Goal: Transaction & Acquisition: Purchase product/service

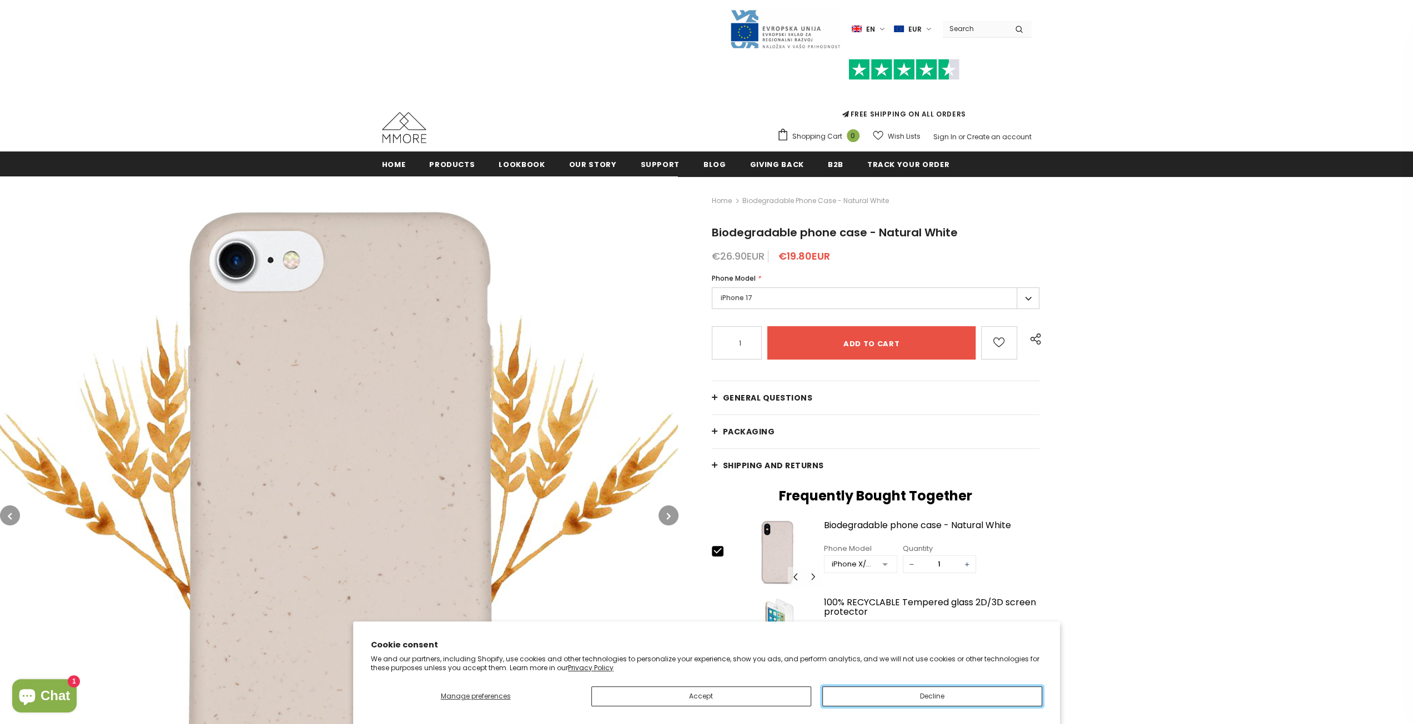
click at [913, 698] on button "Decline" at bounding box center [932, 697] width 220 height 20
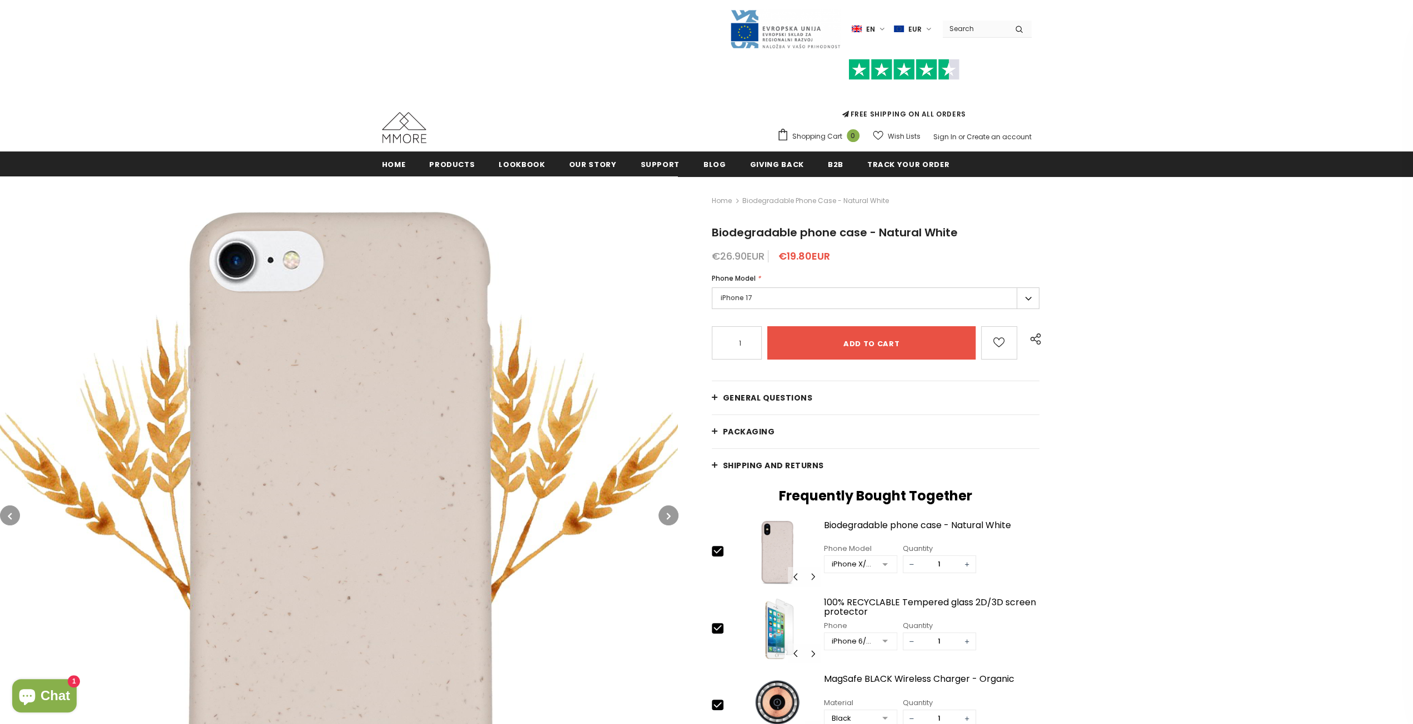
click at [766, 304] on label "iPhone 17" at bounding box center [876, 299] width 328 height 22
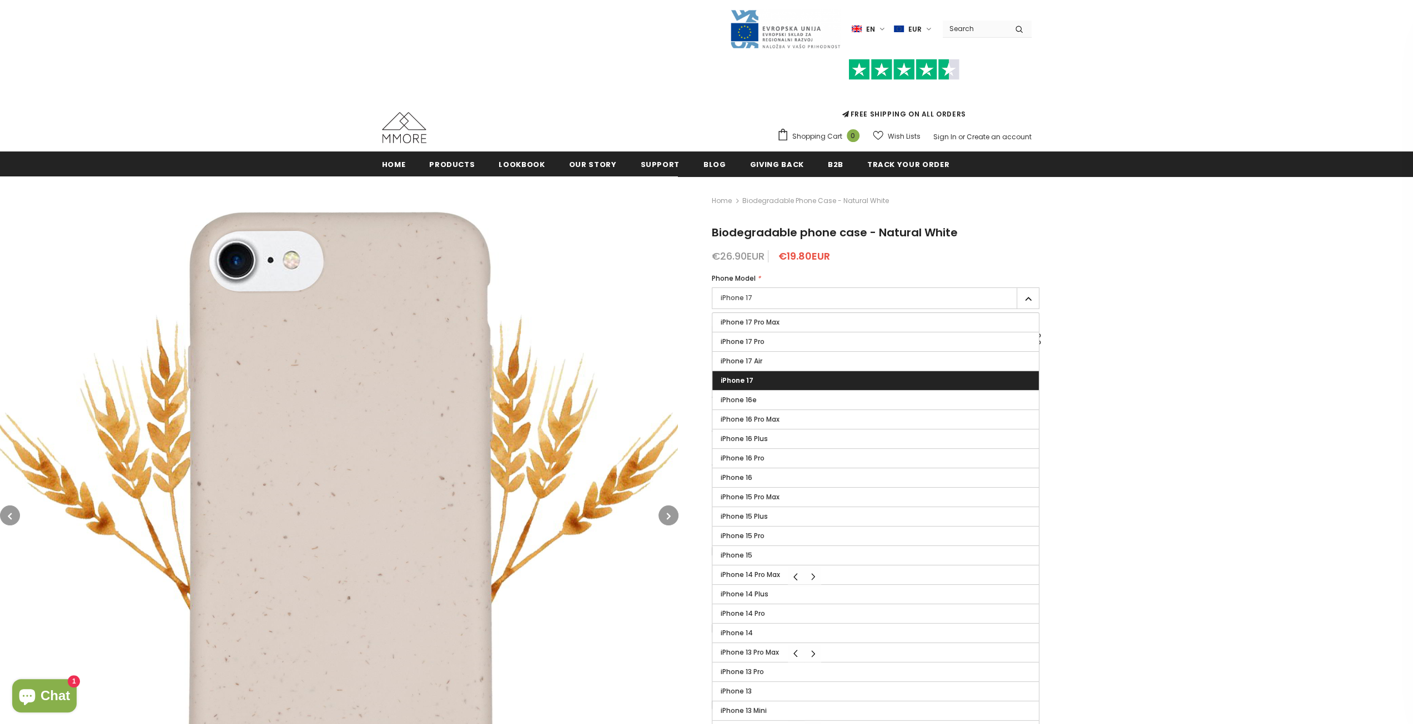
click at [773, 377] on label "iPhone 17" at bounding box center [875, 380] width 327 height 19
click at [0, 0] on input "iPhone 17" at bounding box center [0, 0] width 0 height 0
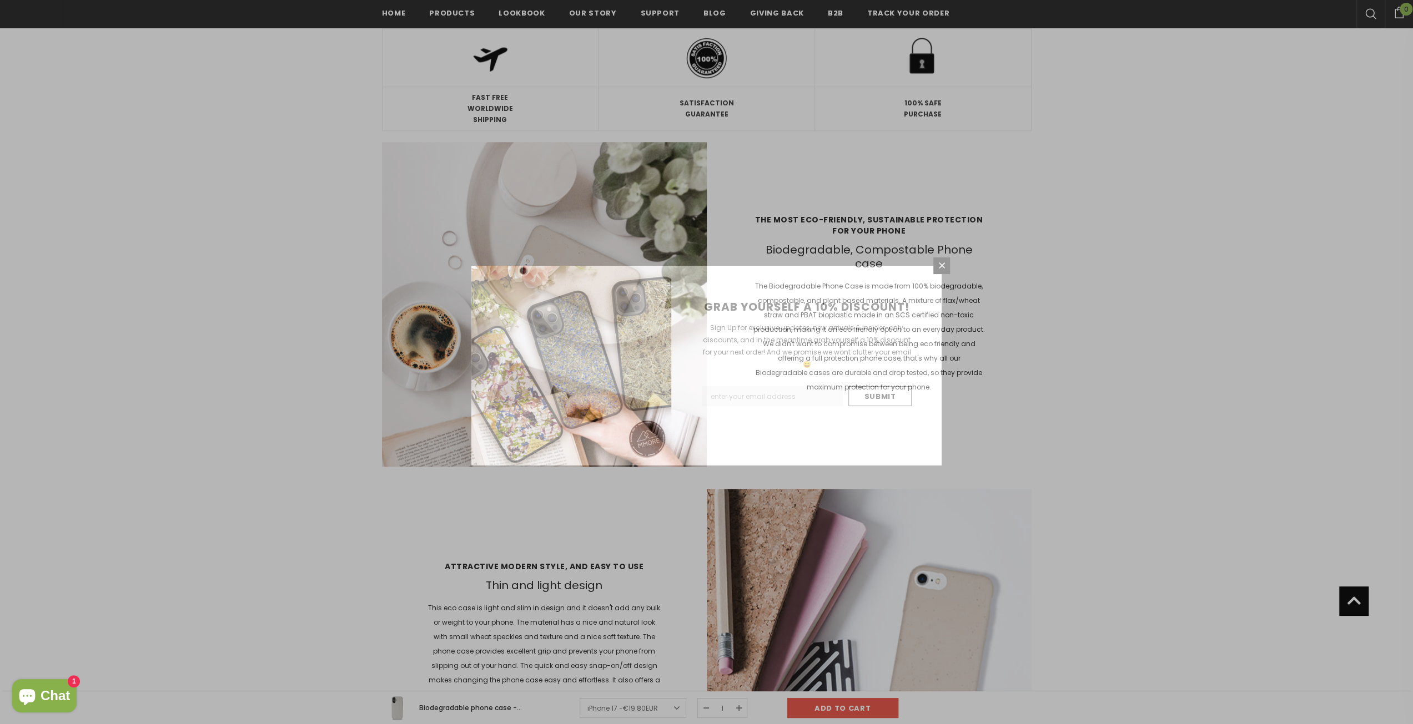
scroll to position [666, 0]
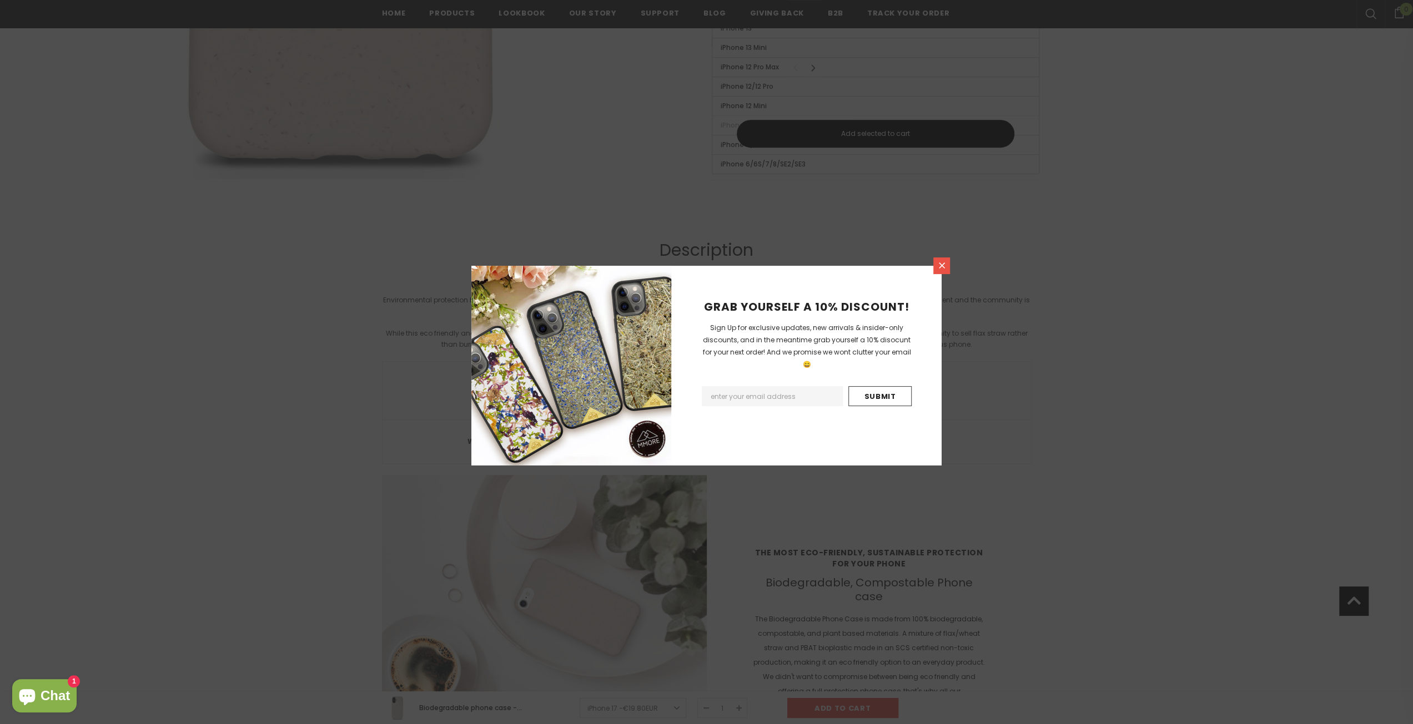
click at [938, 270] on icon at bounding box center [941, 265] width 9 height 9
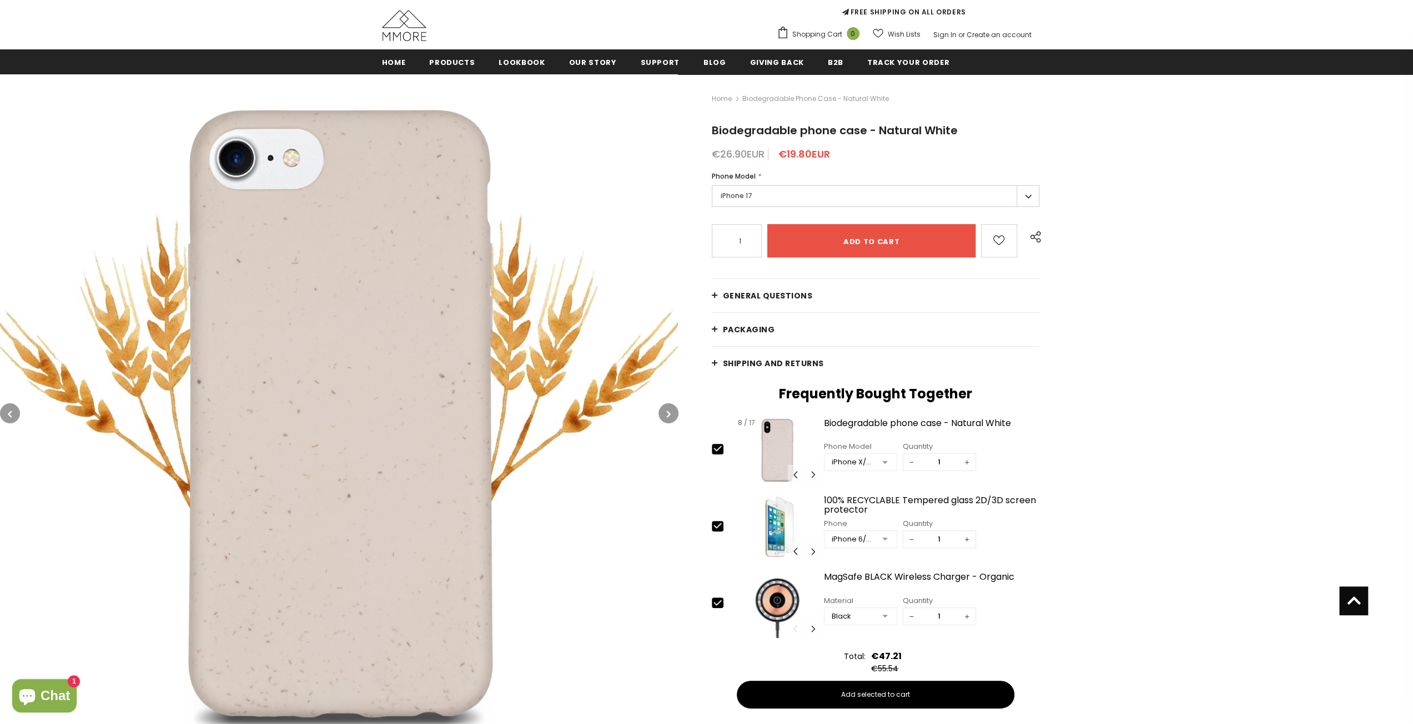
scroll to position [56, 0]
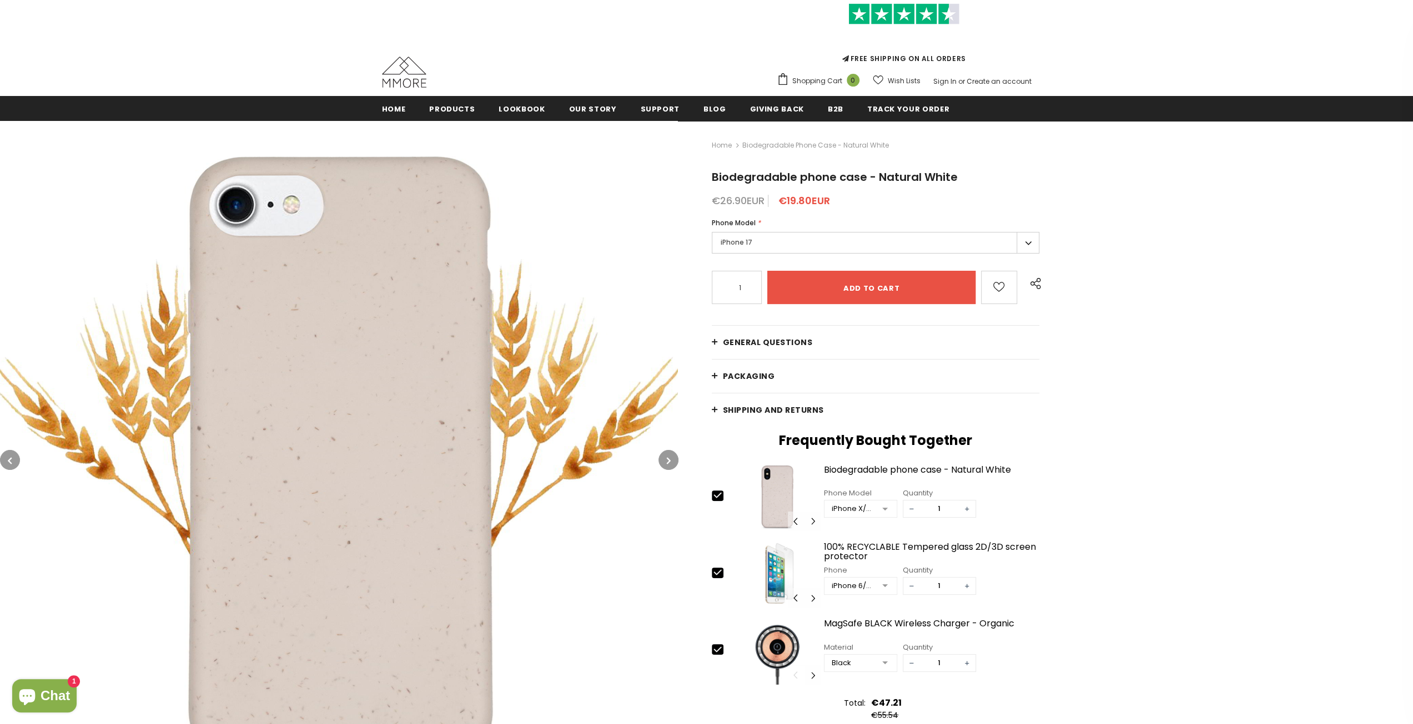
click at [720, 575] on icon at bounding box center [718, 573] width 12 height 12
type input "0"
click at [714, 649] on icon at bounding box center [718, 650] width 12 height 12
type input "0"
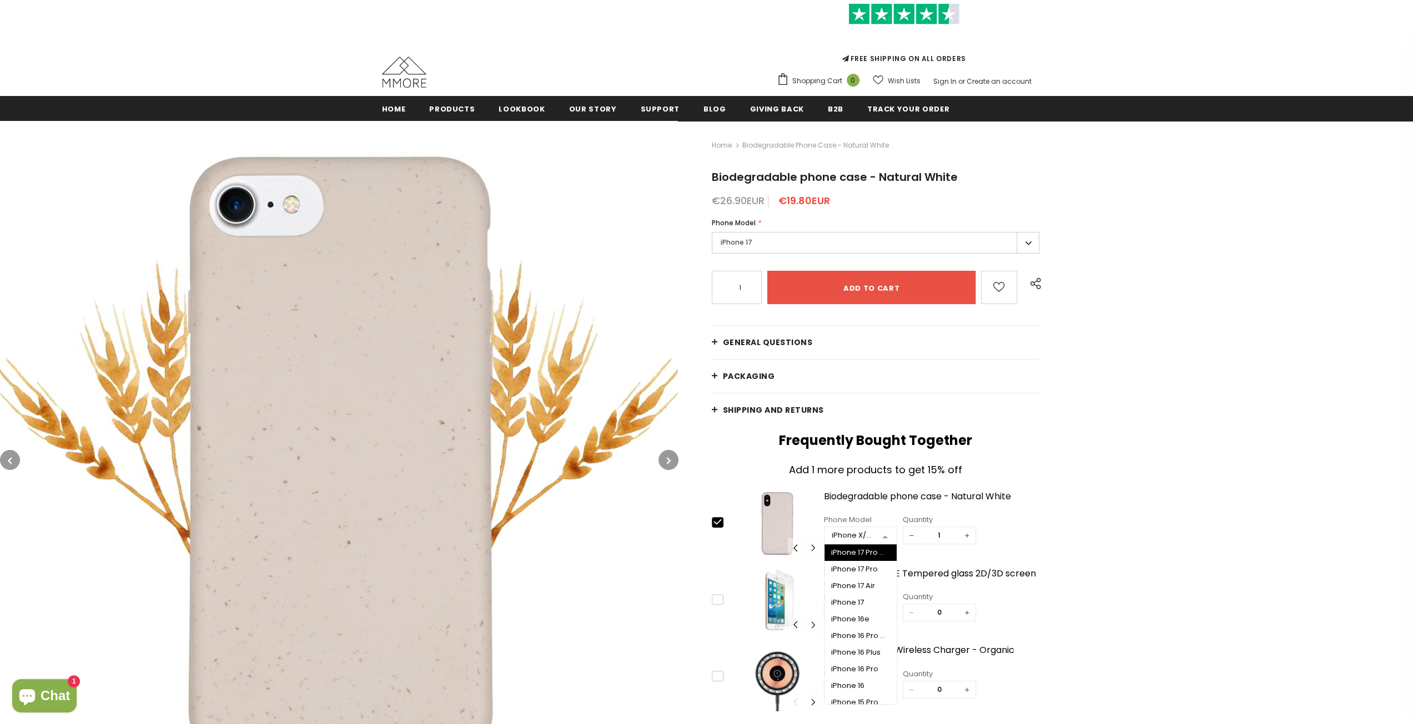
click at [882, 539] on div at bounding box center [885, 536] width 22 height 17
click at [852, 599] on div "iPhone 17" at bounding box center [860, 602] width 59 height 9
click at [667, 459] on icon "button" at bounding box center [669, 460] width 4 height 11
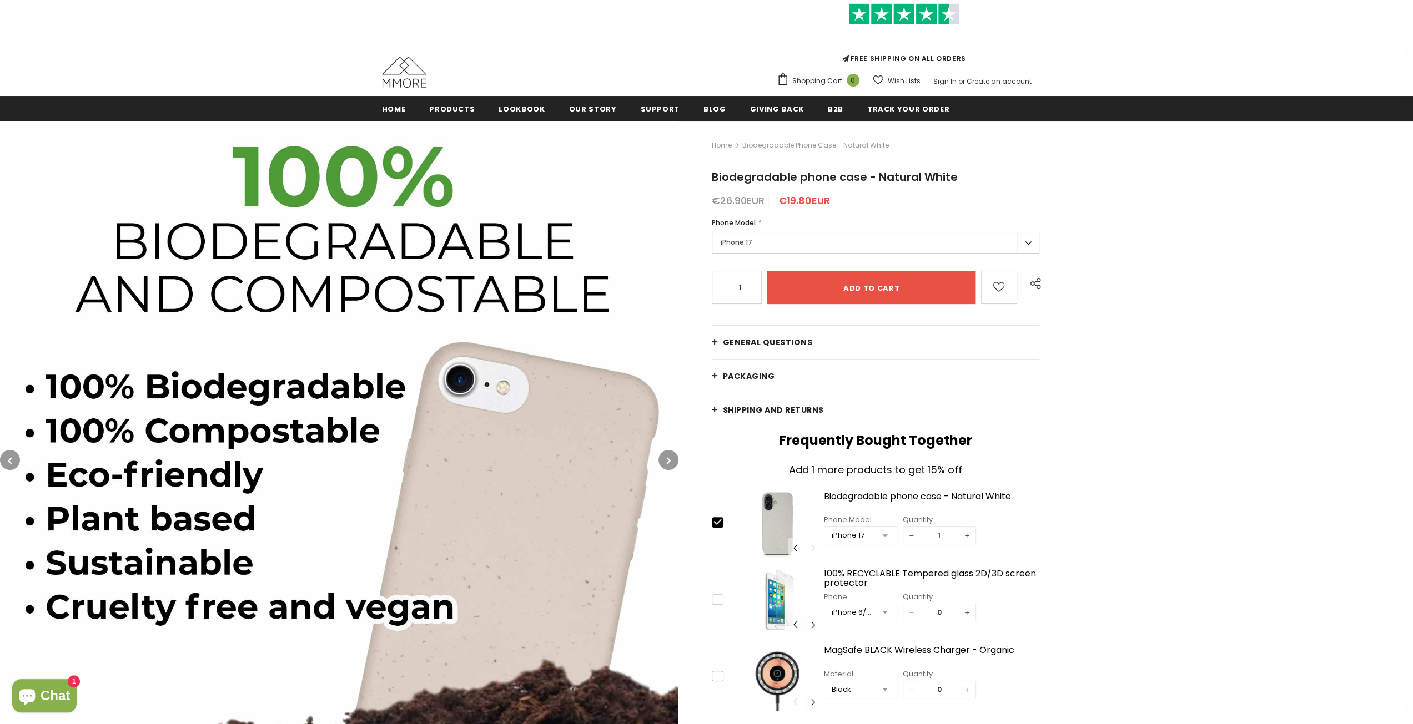
click at [667, 459] on icon "button" at bounding box center [669, 460] width 4 height 11
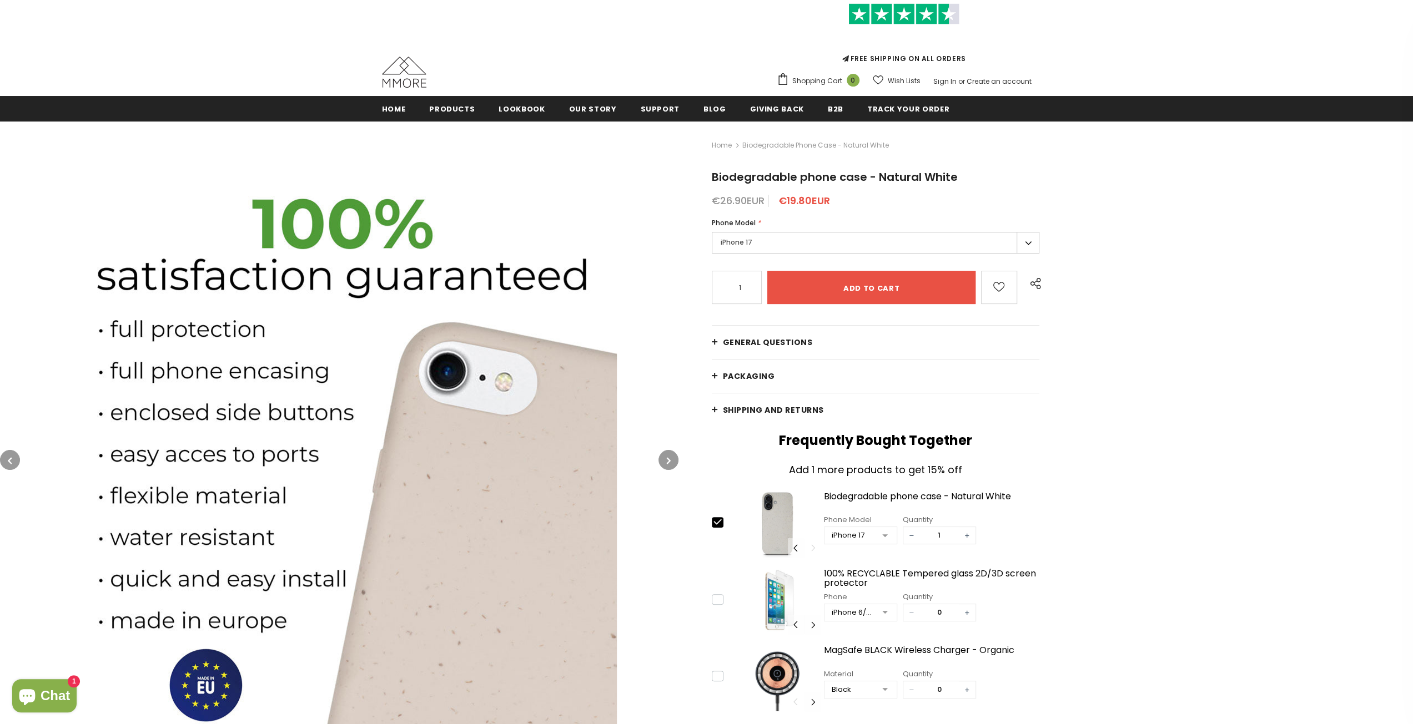
click at [666, 460] on button "button" at bounding box center [668, 460] width 20 height 20
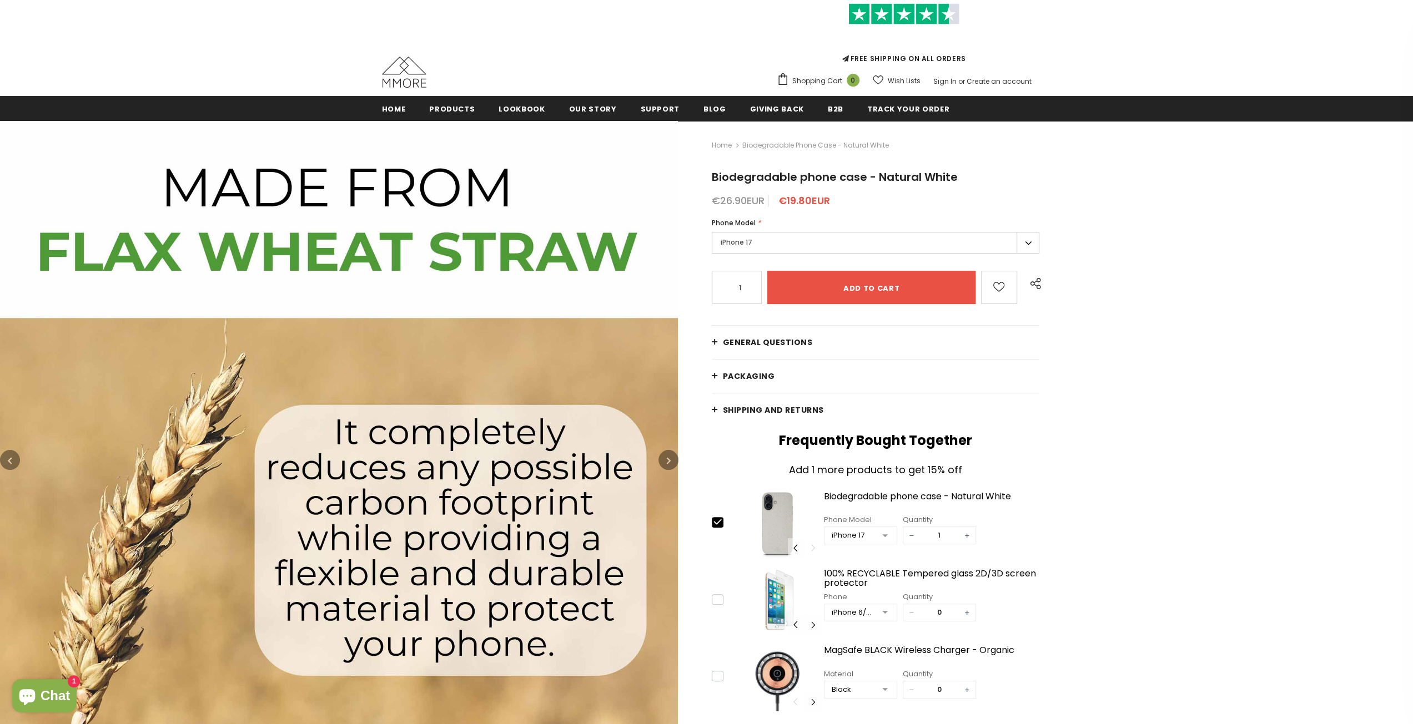
click at [666, 461] on button "button" at bounding box center [668, 460] width 20 height 20
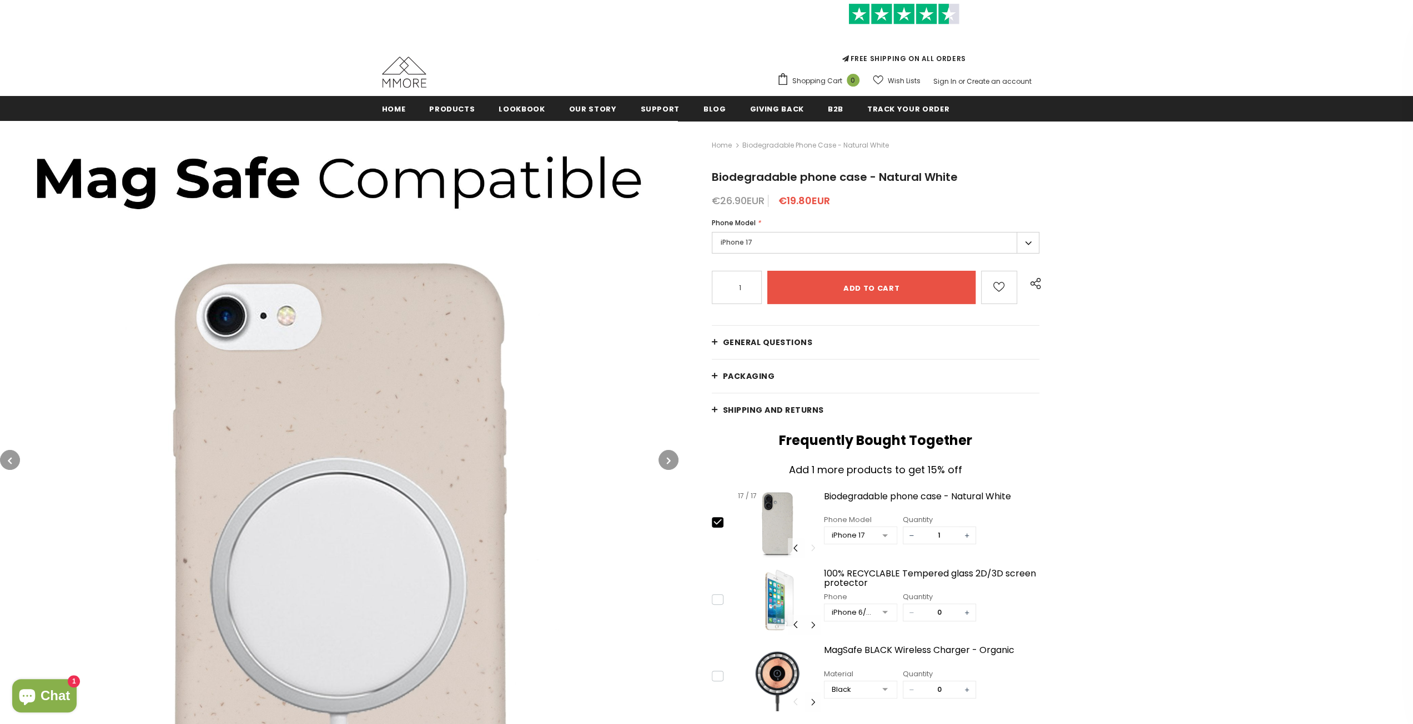
click at [780, 512] on img at bounding box center [777, 523] width 87 height 69
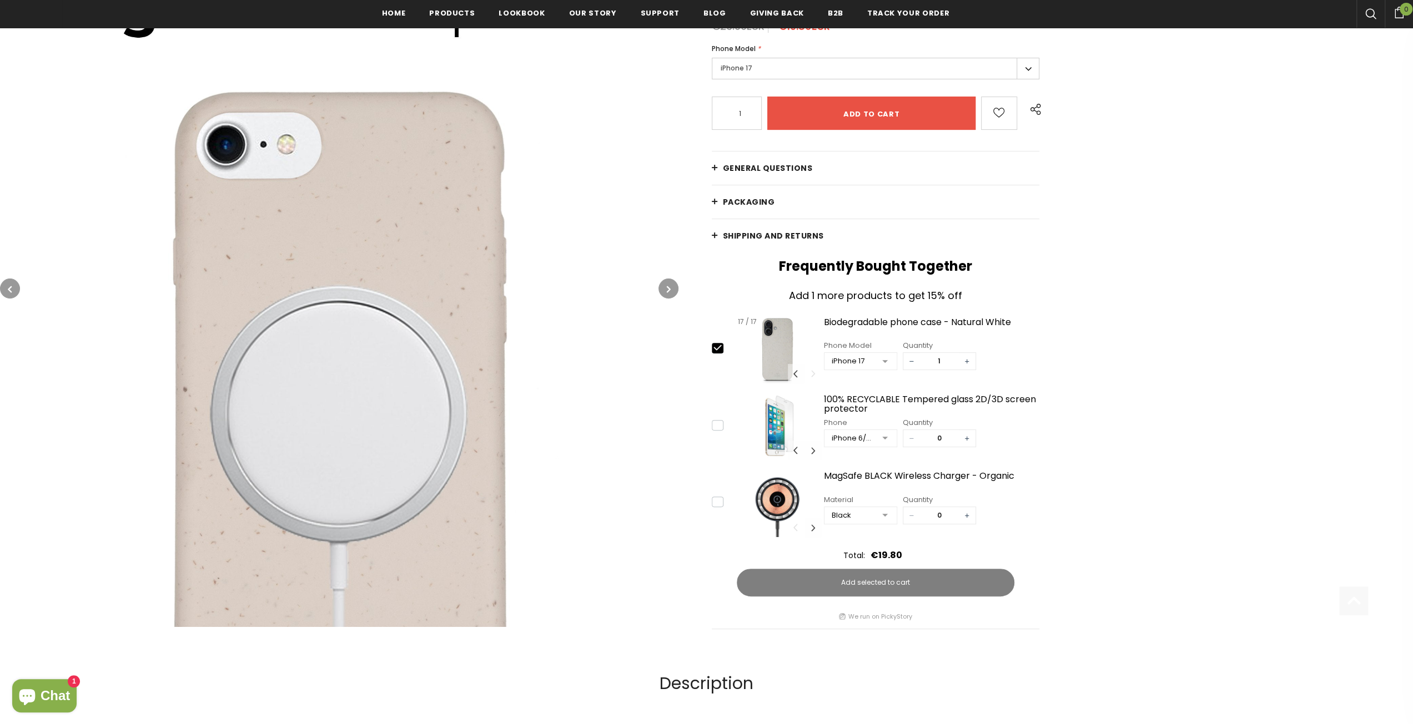
scroll to position [278, 0]
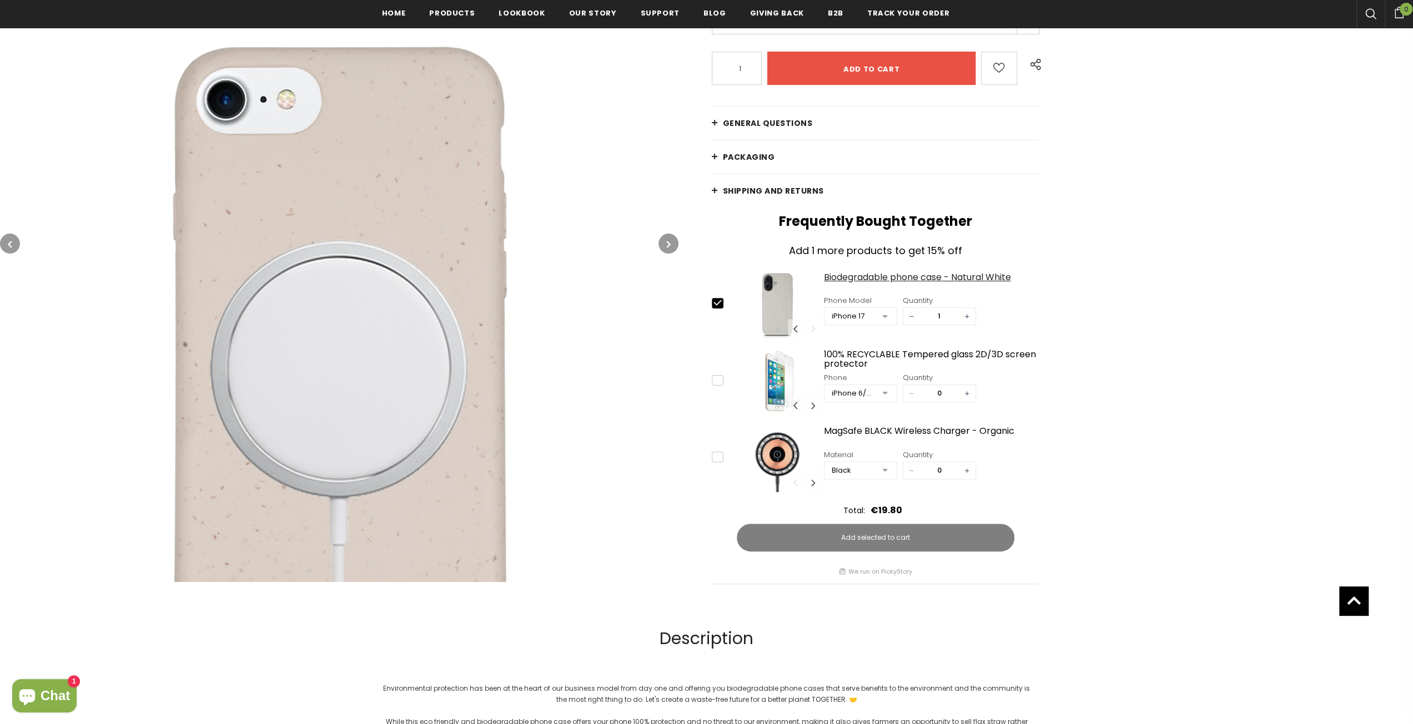
click at [876, 276] on div "Biodegradable phone case - Natural White" at bounding box center [932, 282] width 216 height 19
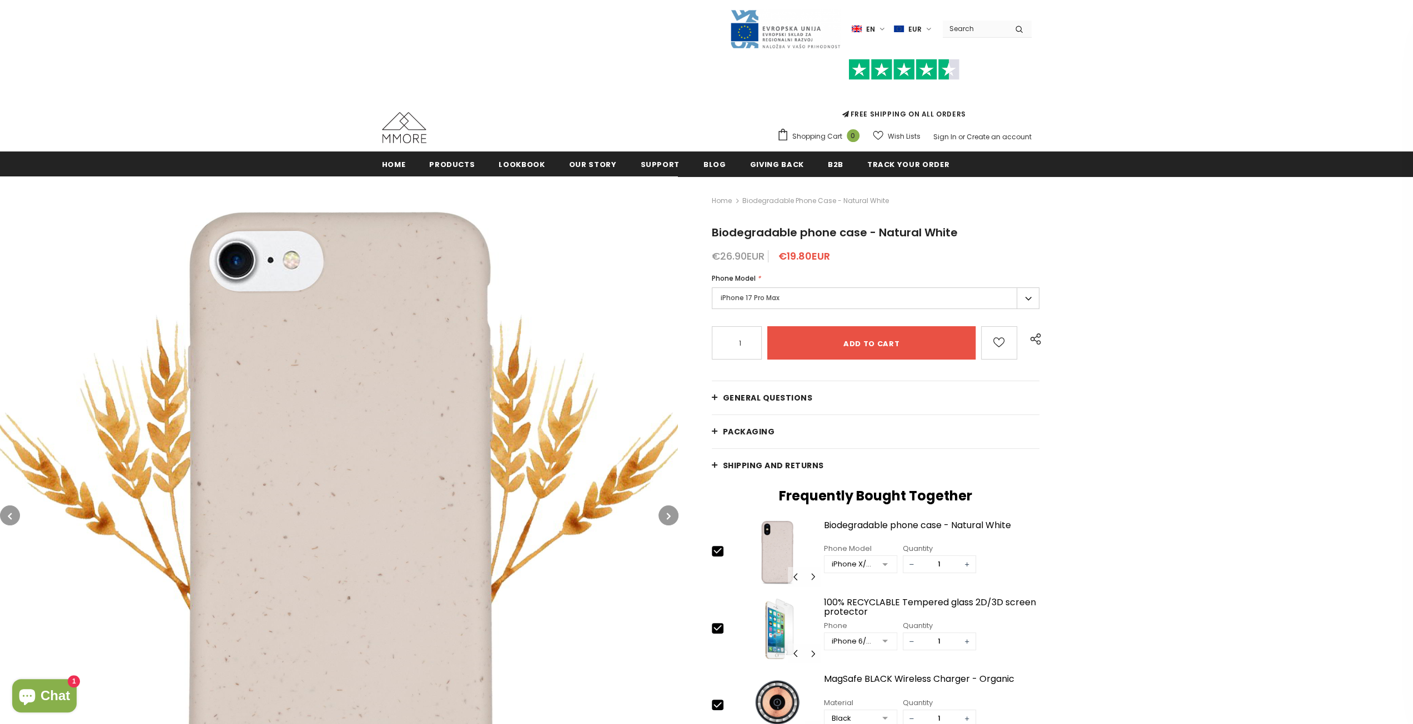
click at [858, 300] on label "iPhone 17 Pro Max" at bounding box center [876, 299] width 328 height 22
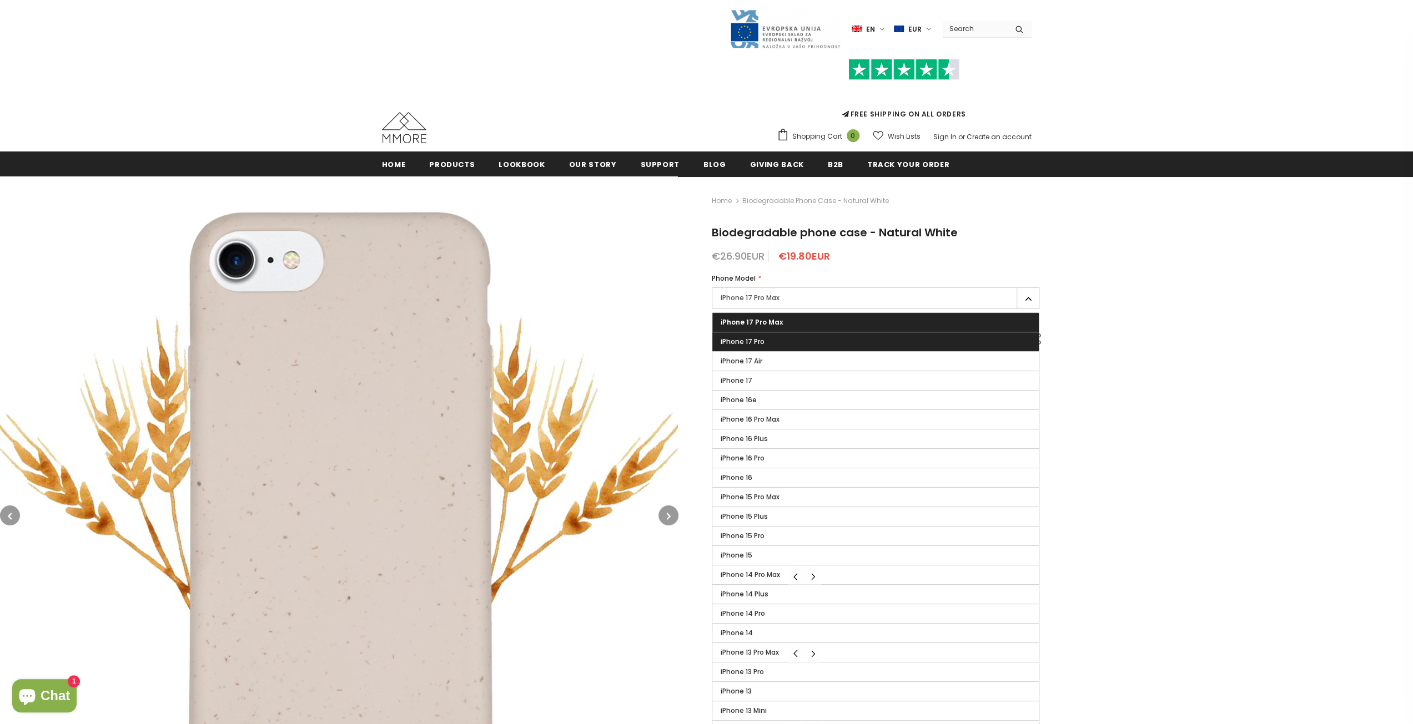
click at [789, 339] on label "iPhone 17 Pro" at bounding box center [875, 342] width 327 height 19
click at [0, 0] on input "iPhone 17 Pro" at bounding box center [0, 0] width 0 height 0
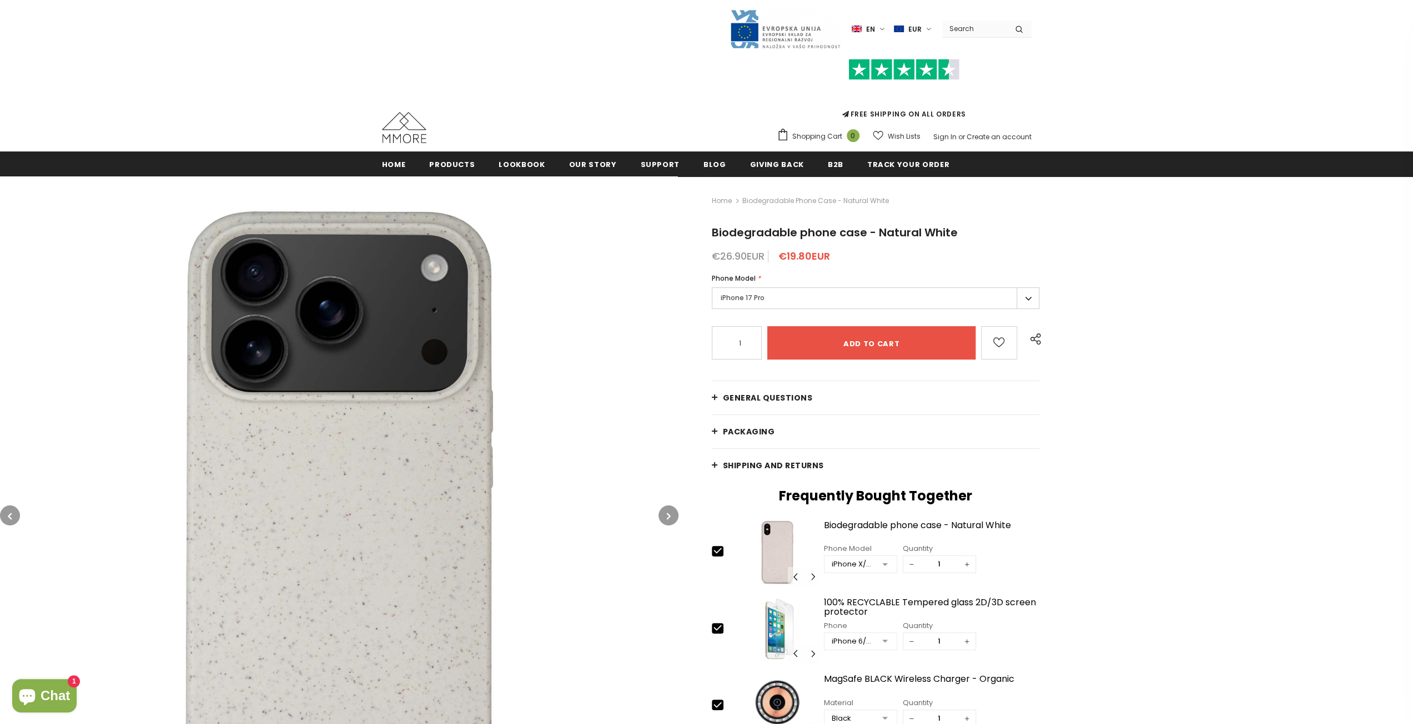
click at [947, 298] on label "iPhone 17 Pro" at bounding box center [876, 299] width 328 height 22
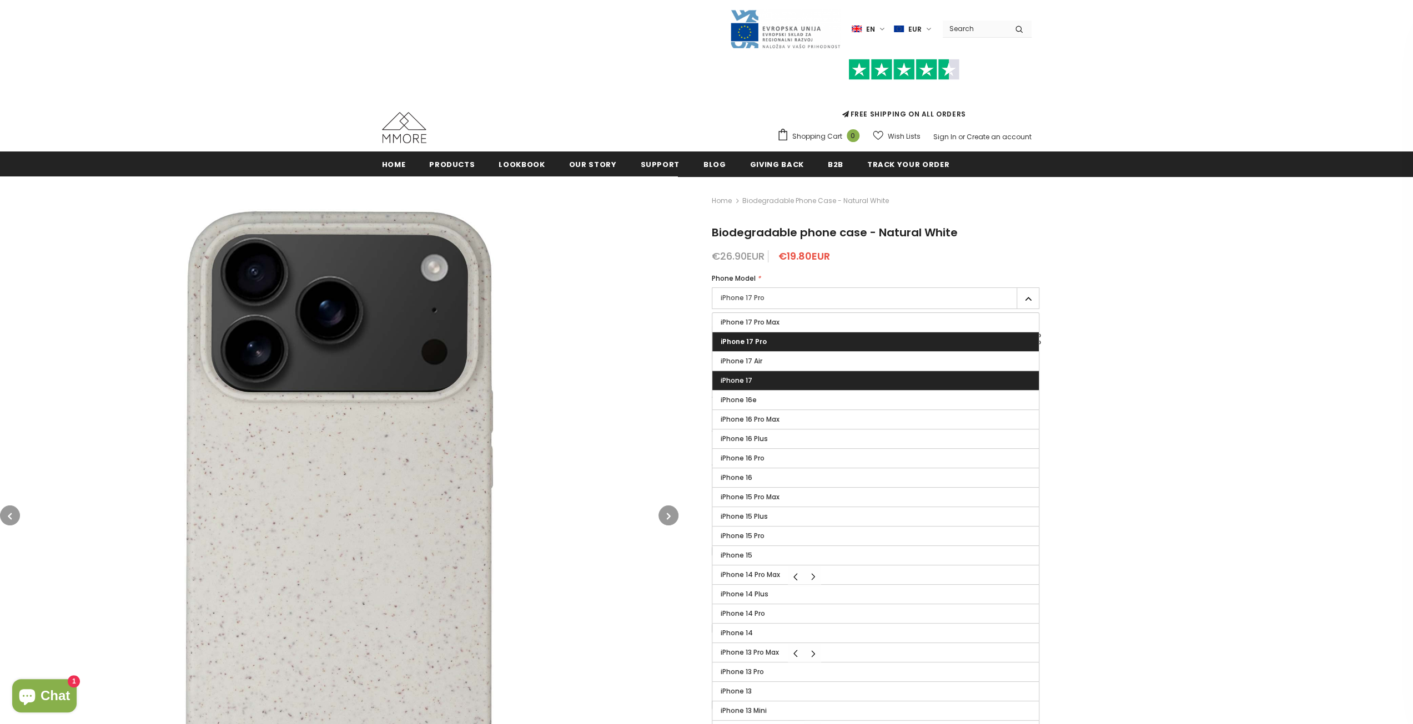
click at [838, 384] on label "iPhone 17" at bounding box center [875, 380] width 327 height 19
click at [0, 0] on input "iPhone 17" at bounding box center [0, 0] width 0 height 0
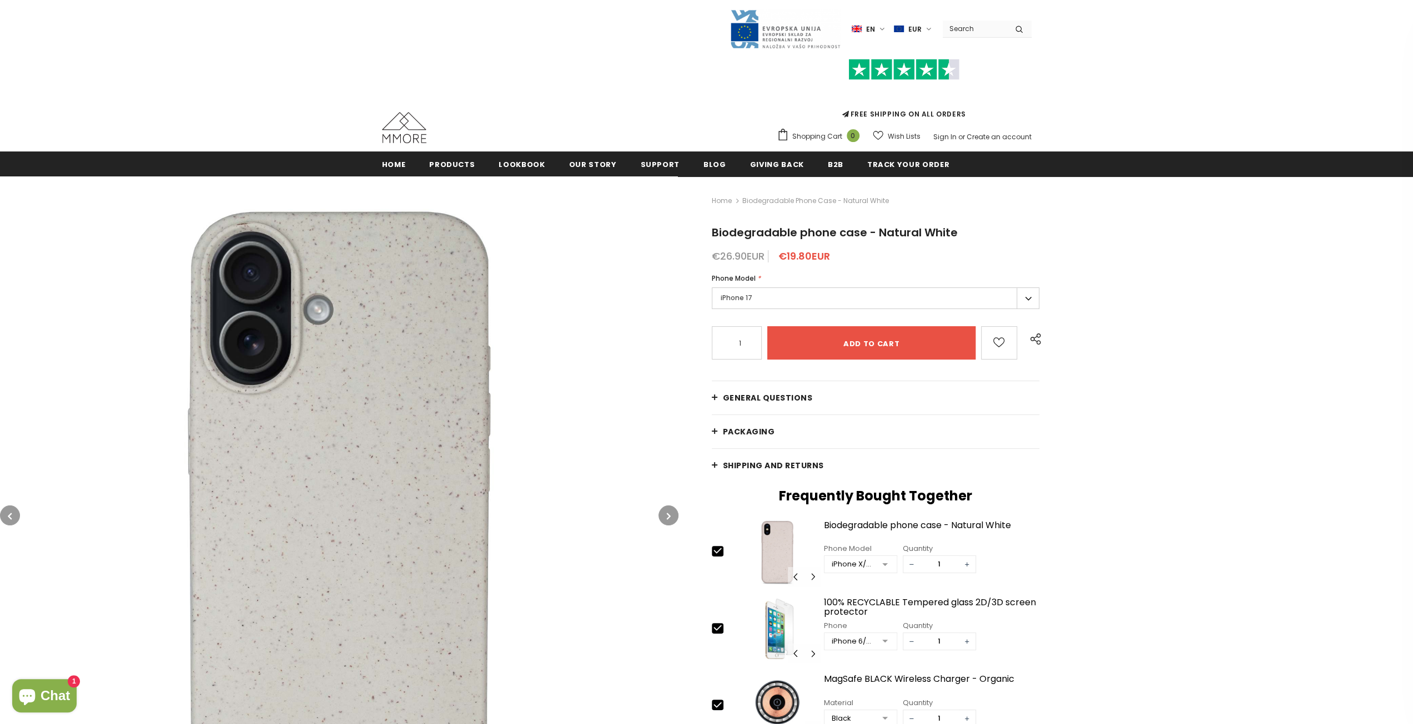
click at [677, 515] on button "button" at bounding box center [668, 516] width 20 height 20
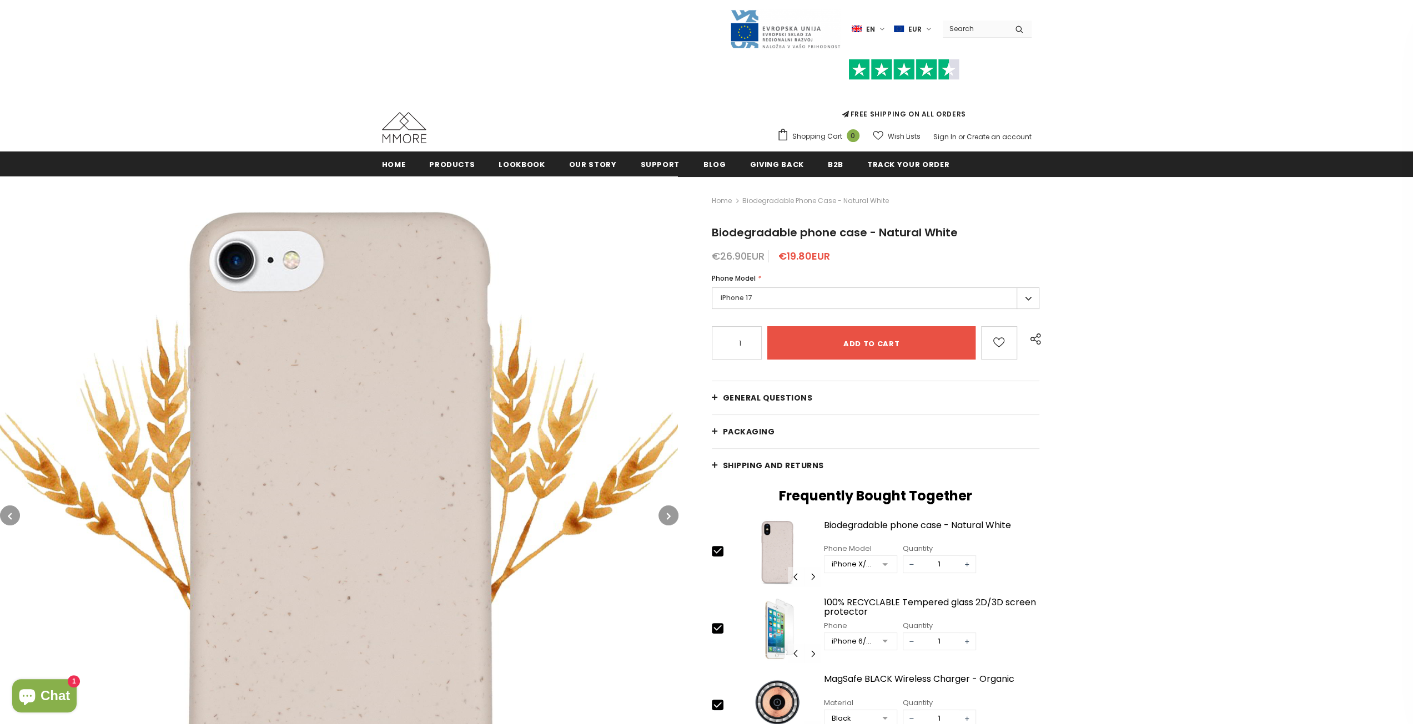
click at [675, 513] on button "button" at bounding box center [668, 516] width 20 height 20
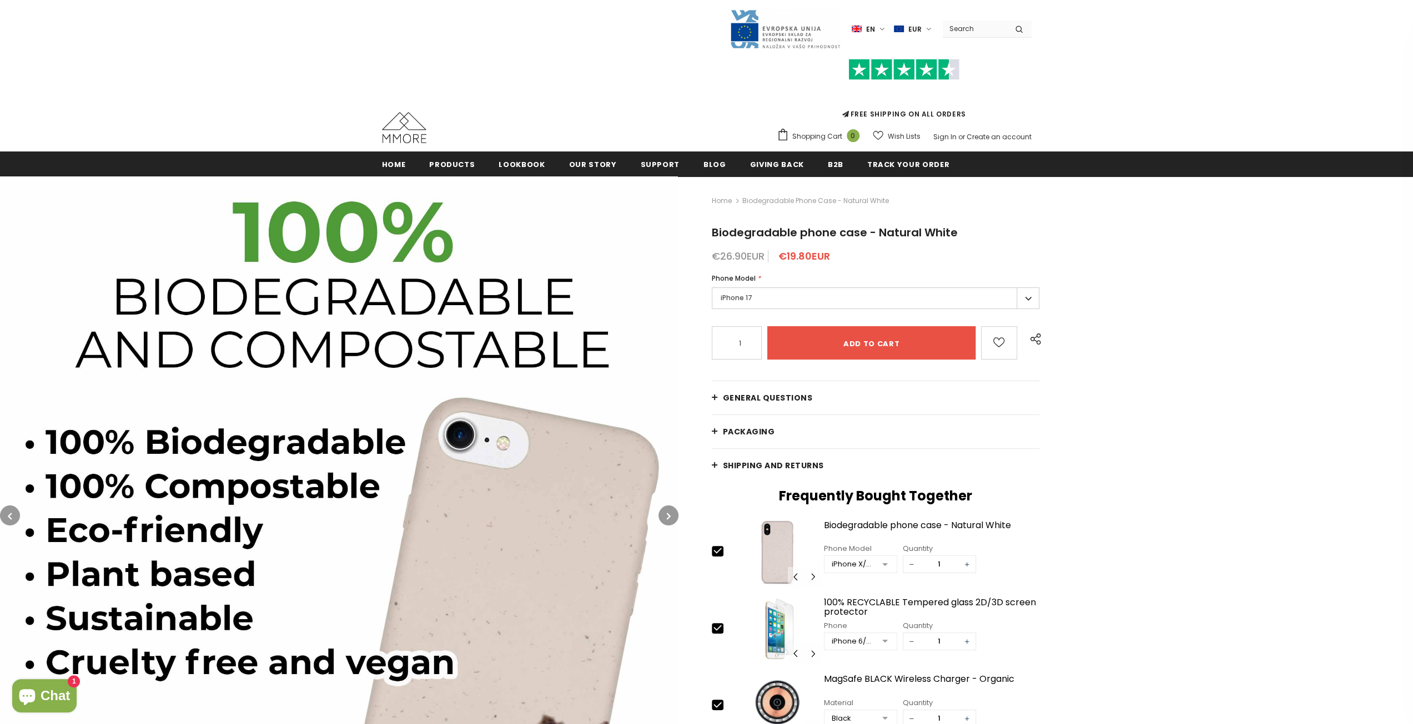
click at [14, 516] on button "button" at bounding box center [10, 516] width 20 height 20
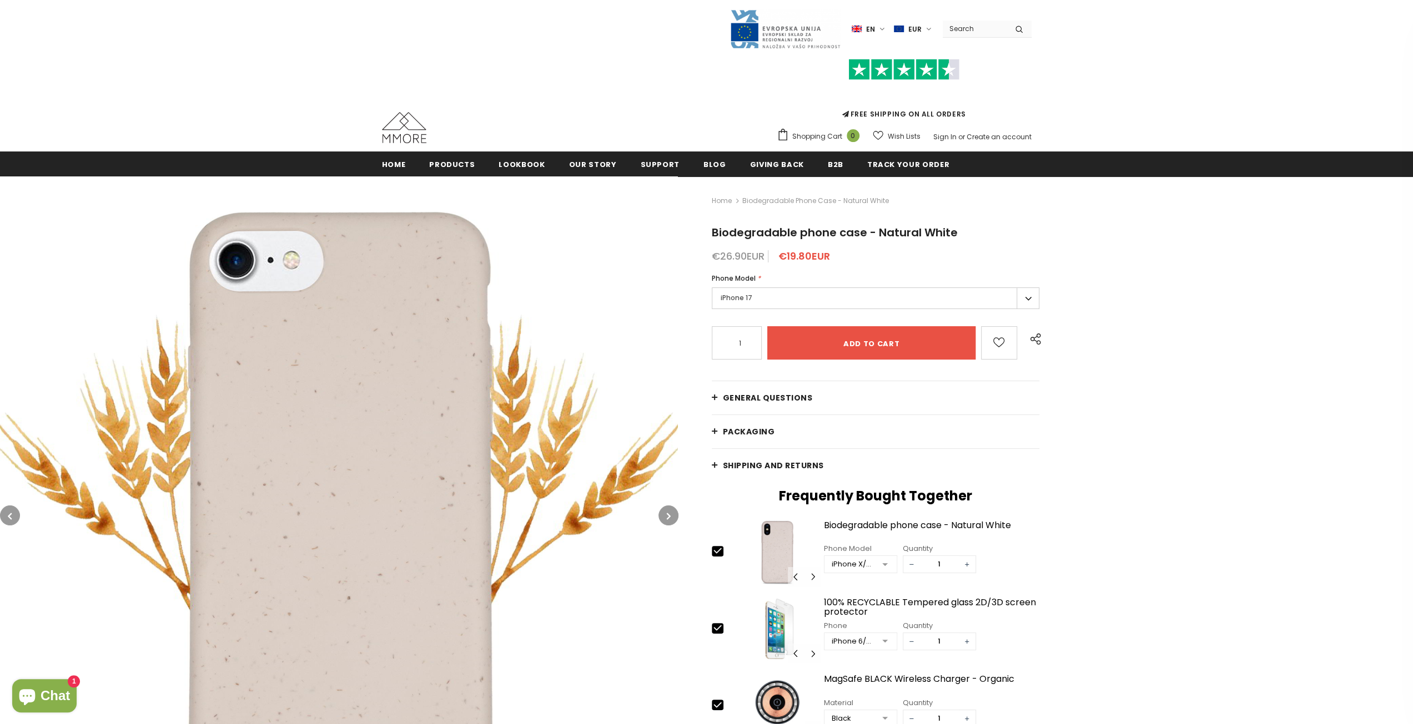
click at [16, 515] on button "button" at bounding box center [10, 516] width 20 height 20
click at [13, 515] on button "button" at bounding box center [10, 516] width 20 height 20
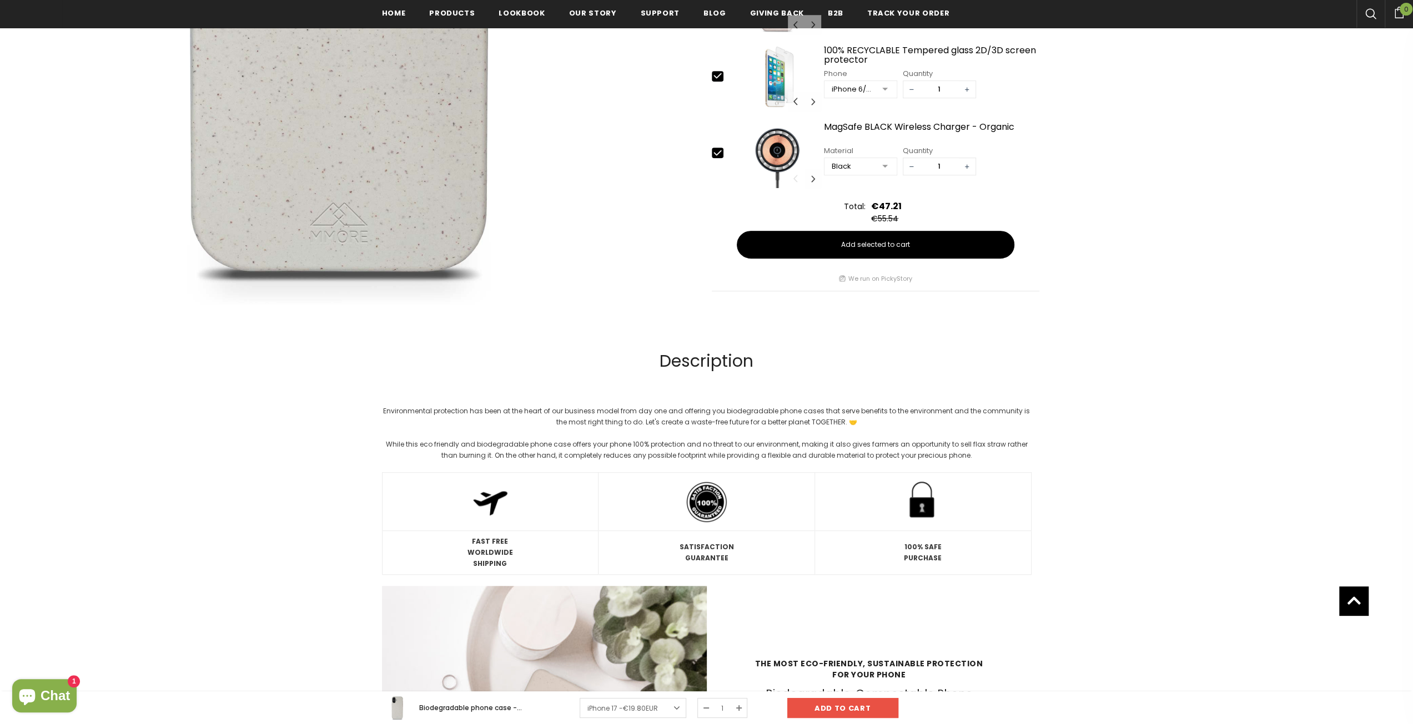
scroll to position [278, 0]
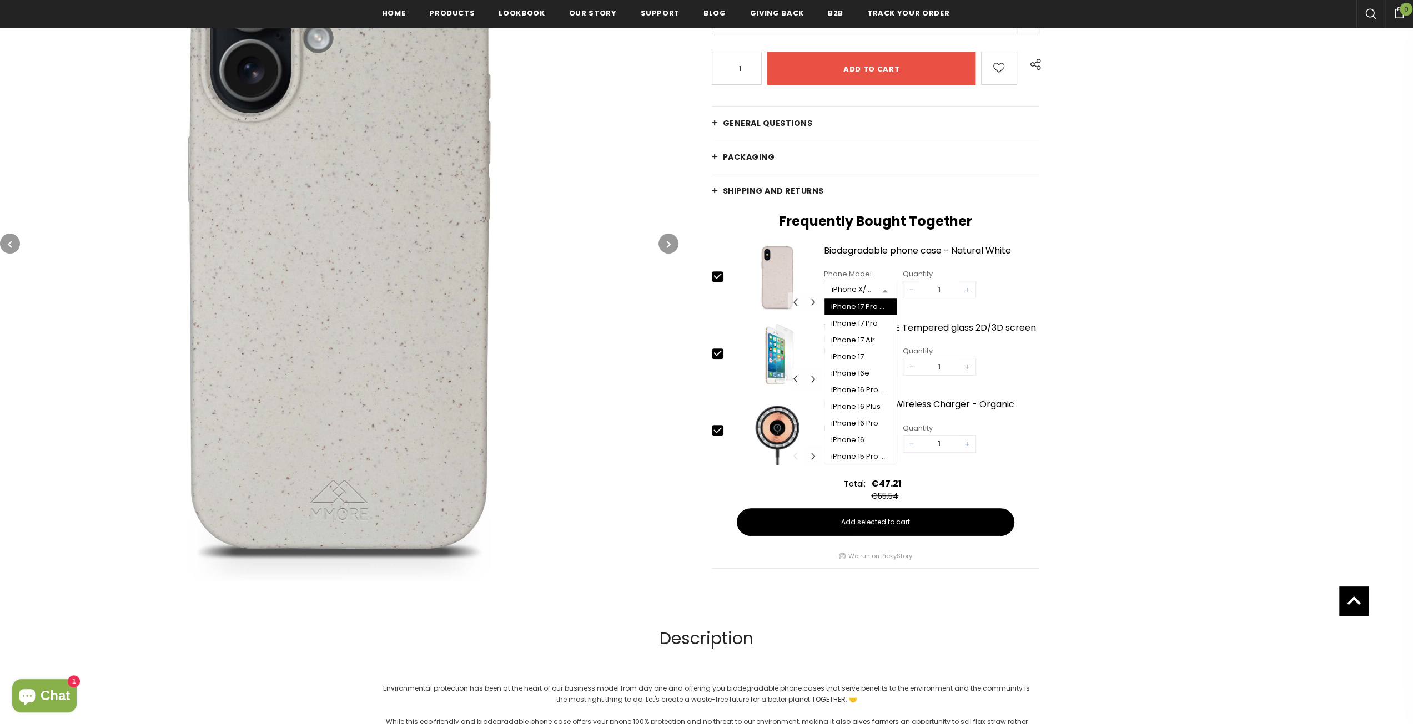
click at [881, 291] on div at bounding box center [885, 290] width 22 height 17
click at [867, 352] on div "iPhone 17" at bounding box center [860, 356] width 59 height 9
click at [984, 253] on div "Biodegradable phone case - Natural White" at bounding box center [932, 255] width 216 height 19
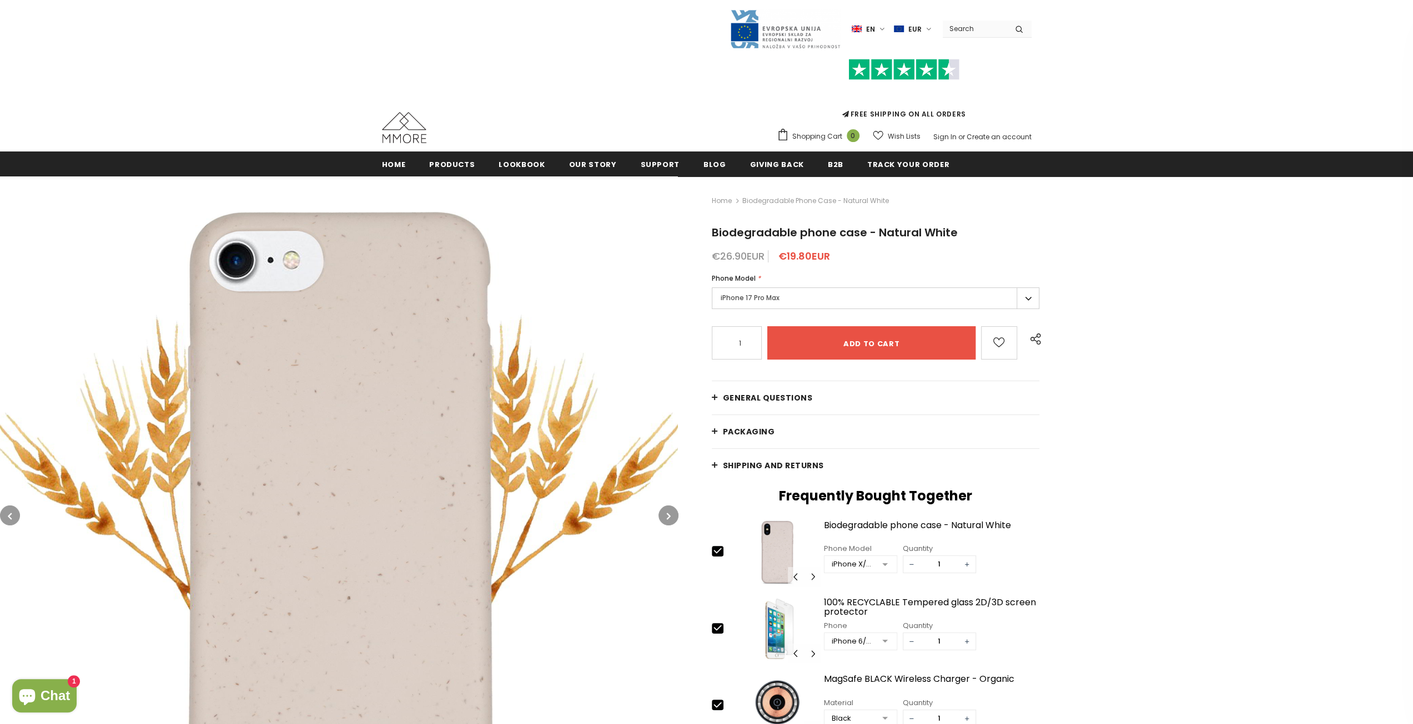
click at [1035, 293] on div "Home Biodegradable phone case - Natural White Biodegradable phone case - Natura…" at bounding box center [1045, 524] width 734 height 694
click at [1024, 299] on label "iPhone 17 Pro Max" at bounding box center [876, 299] width 328 height 22
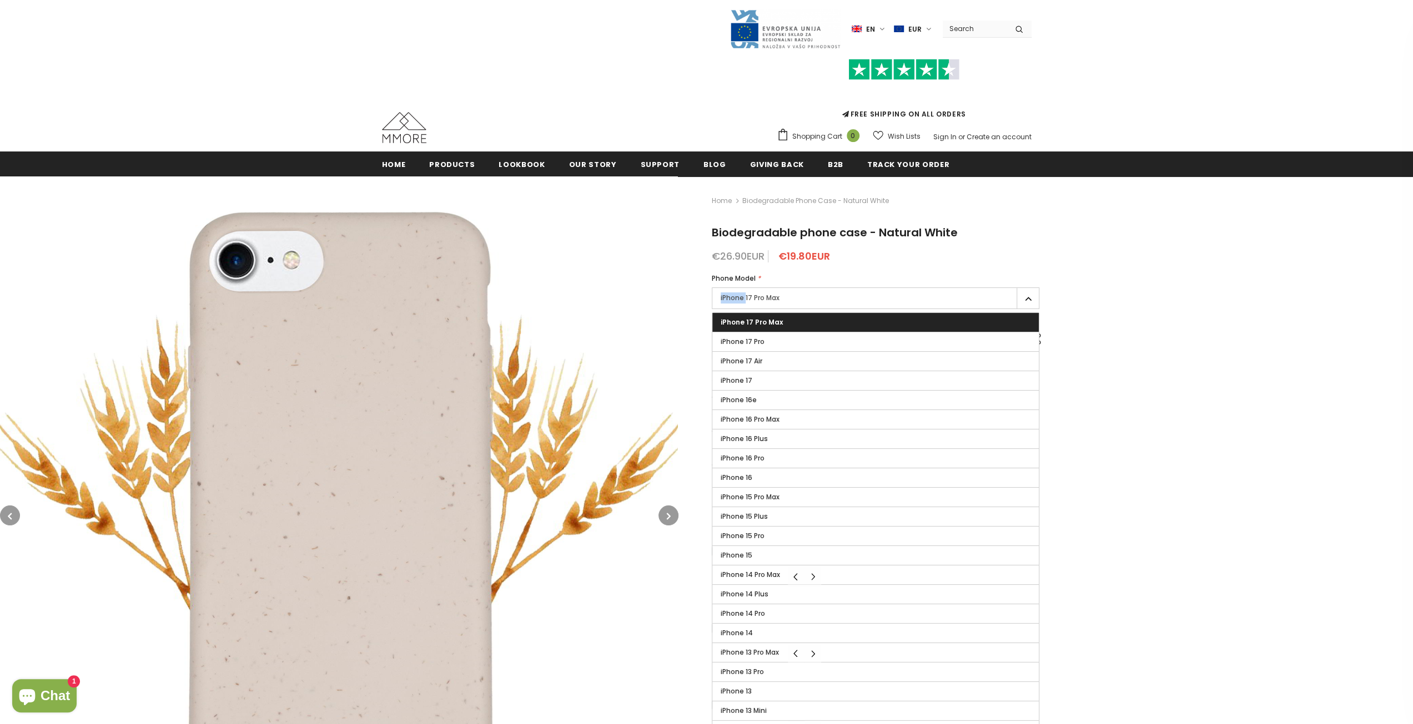
click at [1024, 299] on label "iPhone 17 Pro Max" at bounding box center [876, 299] width 328 height 22
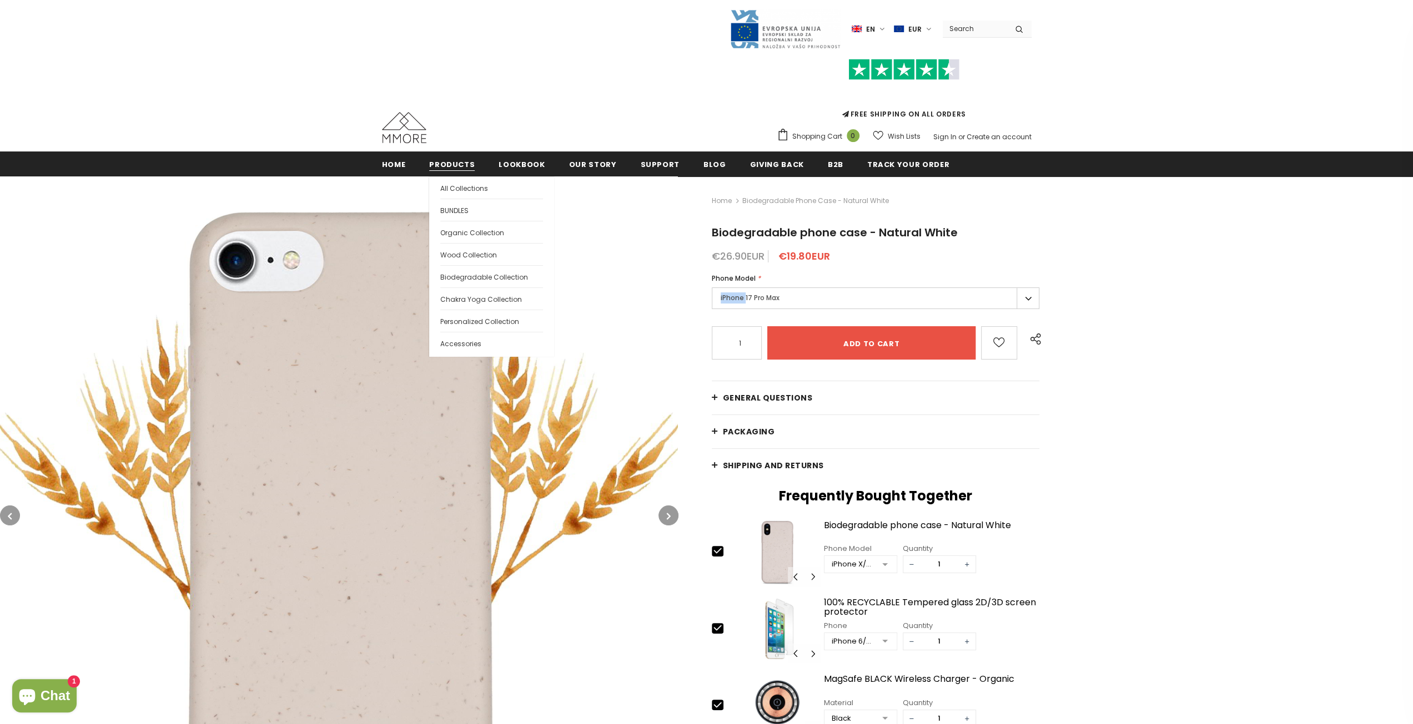
click at [444, 163] on span "Products" at bounding box center [452, 164] width 46 height 11
